Goal: Information Seeking & Learning: Understand process/instructions

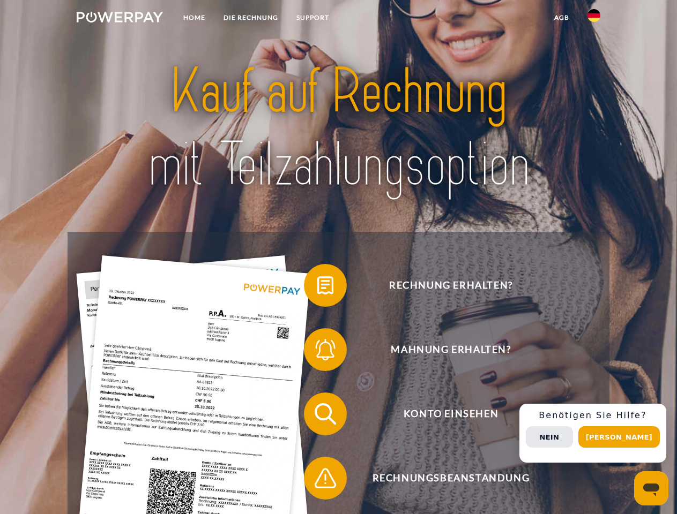
click at [119, 19] on img at bounding box center [120, 17] width 86 height 11
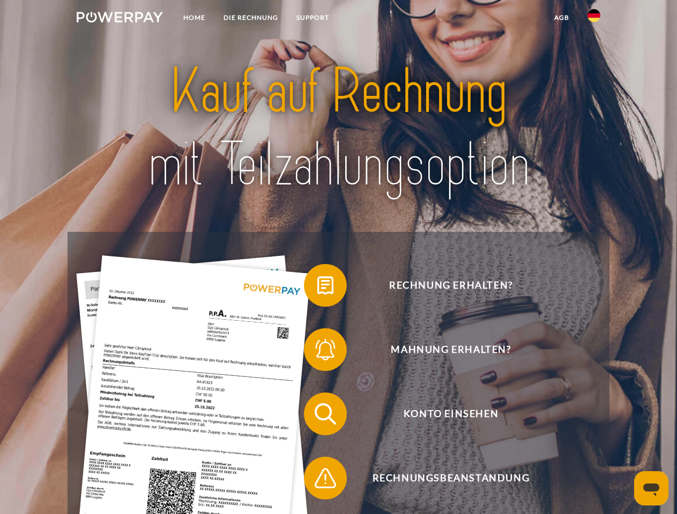
click at [593, 19] on img at bounding box center [593, 15] width 13 height 13
click at [561, 18] on link "agb" at bounding box center [561, 17] width 33 height 19
click at [317, 288] on span at bounding box center [309, 286] width 54 height 54
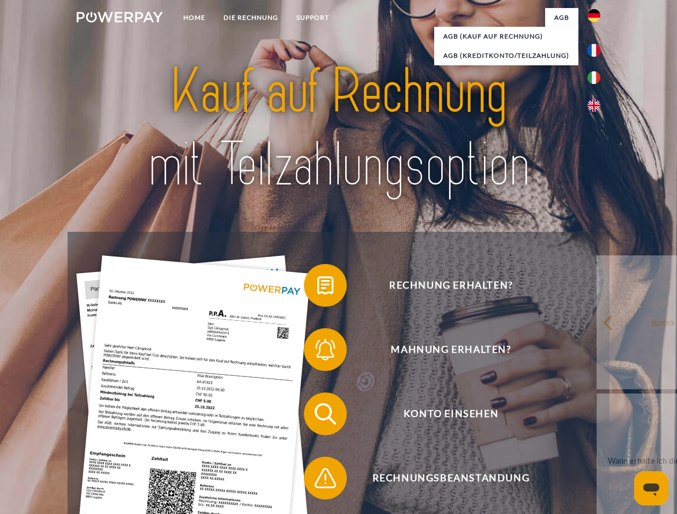
click at [317, 352] on span at bounding box center [309, 350] width 54 height 54
click at [596, 416] on link "Wann erhalte ich die Rechnung?" at bounding box center [662, 461] width 133 height 134
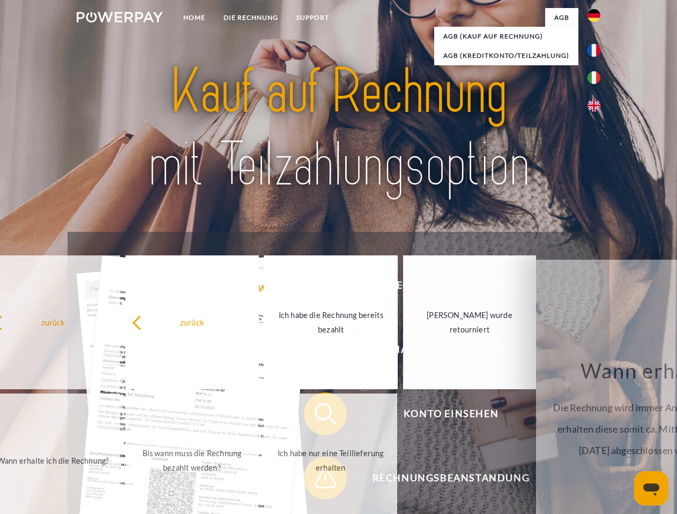
click at [317, 480] on link "Ich habe nur eine Teillieferung erhalten" at bounding box center [330, 461] width 133 height 134
click at [596, 433] on div "Rechnung erhalten? Mahnung erhalten? Konto einsehen" at bounding box center [337, 446] width 541 height 429
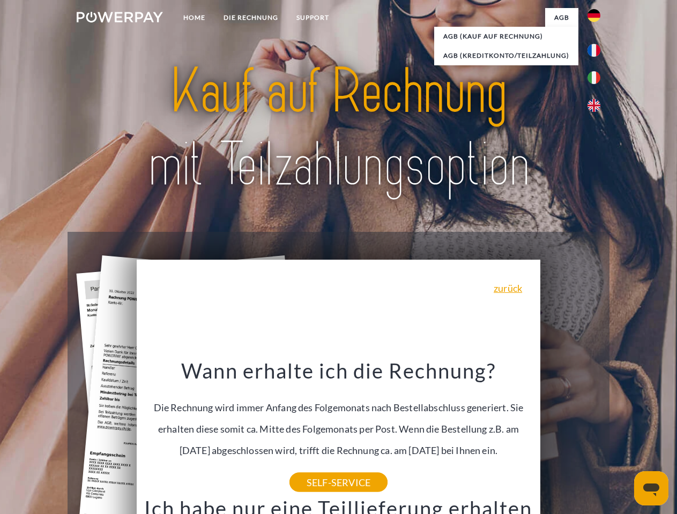
click at [570, 435] on span "Konto einsehen" at bounding box center [450, 414] width 262 height 43
click at [622, 437] on header "Home DIE RECHNUNG SUPPORT" at bounding box center [338, 370] width 677 height 740
